Goal: Navigation & Orientation: Go to known website

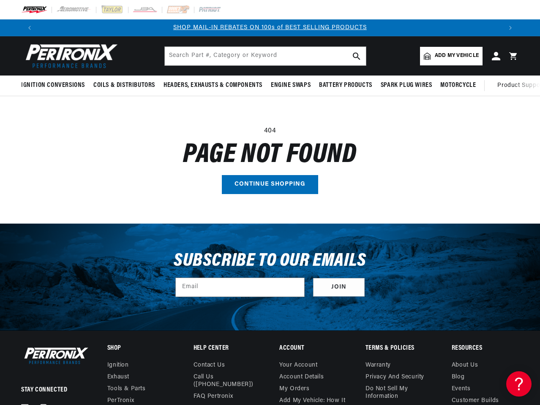
scroll to position [0, 927]
click at [270, 203] on main "404 Page not found Continue shopping" at bounding box center [270, 159] width 540 height 127
click at [30, 28] on icon "Translation missing: en.sections.announcements.previous_announcement" at bounding box center [29, 28] width 3 height 4
click at [0, 28] on slideshow-component "BUY AN IGNITION CONVERSION, GET 50% OFF THE MATCHING COIL SHOP MAIL-IN REBATES …" at bounding box center [270, 27] width 540 height 17
click at [19, 28] on slideshow-component "BUY AN IGNITION CONVERSION, GET 50% OFF THE MATCHING COIL SHOP MAIL-IN REBATES …" at bounding box center [270, 27] width 540 height 17
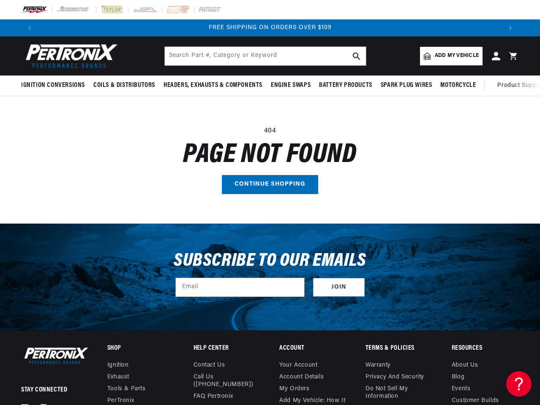
click at [270, 28] on p "FREE SHIPPING ON ORDERS OVER $109" at bounding box center [270, 27] width 464 height 9
click at [510, 28] on icon "Translation missing: en.sections.announcements.next_announcement" at bounding box center [510, 28] width 3 height 4
click at [54, 85] on span "Ignition Conversions" at bounding box center [53, 85] width 64 height 9
click at [123, 85] on span "Coils & Distributors" at bounding box center [124, 85] width 62 height 9
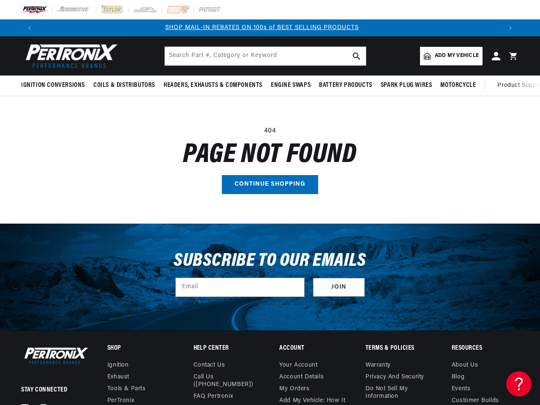
click at [212, 85] on span "Headers, Exhausts & Components" at bounding box center [212, 85] width 99 height 9
